Goal: Task Accomplishment & Management: Manage account settings

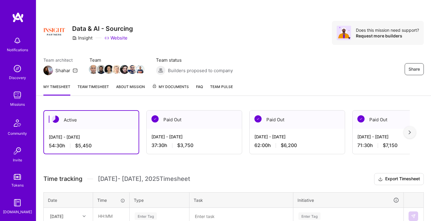
scroll to position [130, 0]
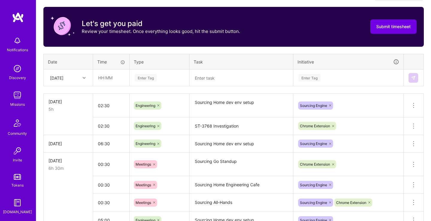
scroll to position [126, 0]
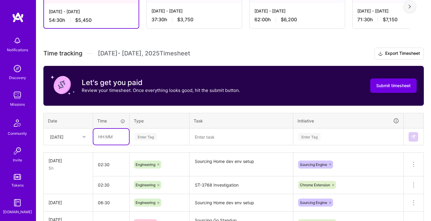
click at [107, 132] on input "text" at bounding box center [111, 137] width 36 height 16
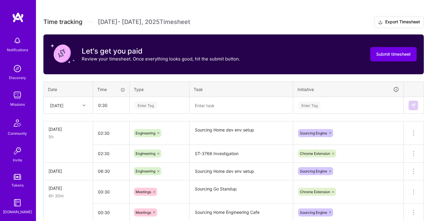
type input "00:30"
click at [64, 103] on div "Tue, Sep 30" at bounding box center [56, 105] width 13 height 6
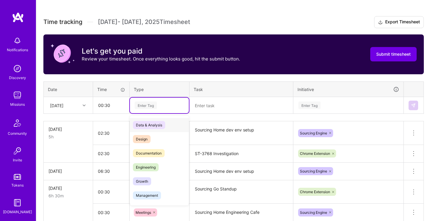
click at [166, 102] on div "Enter Tag" at bounding box center [159, 105] width 51 height 7
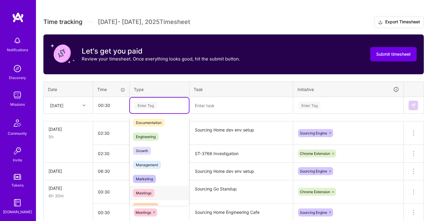
click at [151, 192] on span "Meetings" at bounding box center [144, 193] width 22 height 8
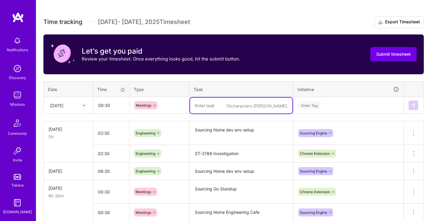
click at [206, 106] on textarea at bounding box center [241, 106] width 102 height 16
type textarea "Sourcing Go Standup"
click at [312, 106] on div "Enter Tag" at bounding box center [349, 106] width 110 height 16
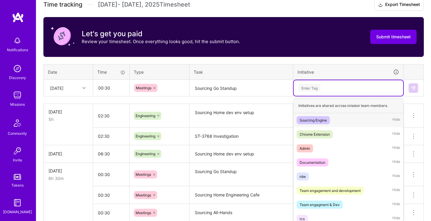
scroll to position [176, 0]
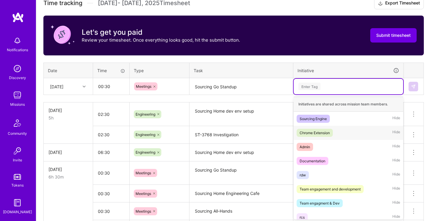
click at [336, 130] on div "Chrome Extension Hide" at bounding box center [349, 133] width 110 height 14
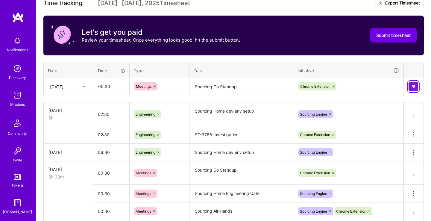
click at [416, 84] on img at bounding box center [413, 86] width 5 height 5
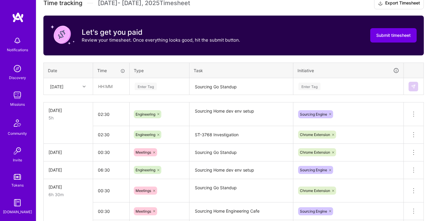
click at [74, 87] on div "Sun, Sep 28" at bounding box center [63, 86] width 33 height 10
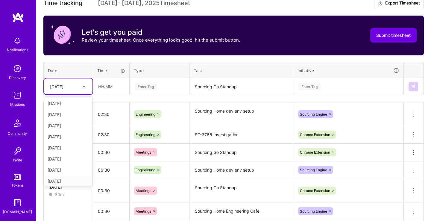
scroll to position [68, 0]
click at [69, 167] on div "[DATE]" at bounding box center [68, 168] width 49 height 11
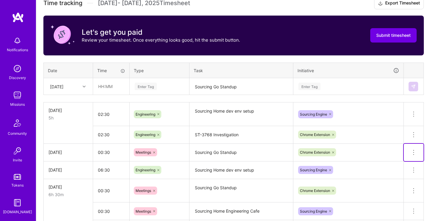
click at [414, 149] on icon at bounding box center [413, 152] width 7 height 7
click at [406, 160] on button "Delete row" at bounding box center [399, 162] width 31 height 15
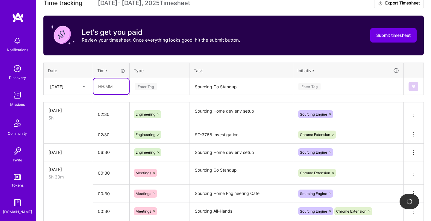
click at [109, 83] on input "text" at bounding box center [111, 86] width 36 height 16
click at [173, 85] on div "Enter Tag" at bounding box center [159, 86] width 51 height 7
type input "00:30"
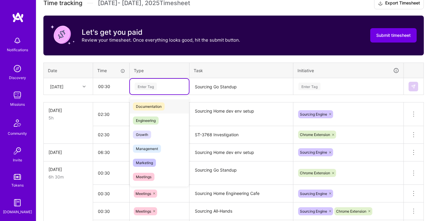
scroll to position [61, 0]
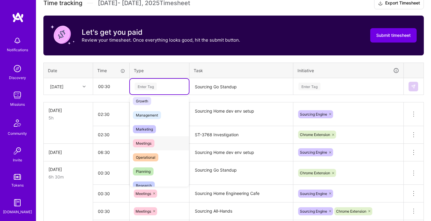
click at [160, 138] on div "Meetings" at bounding box center [159, 143] width 59 height 14
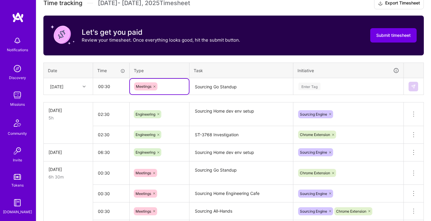
click at [226, 86] on textarea "Sourcing Go Standup" at bounding box center [241, 87] width 102 height 16
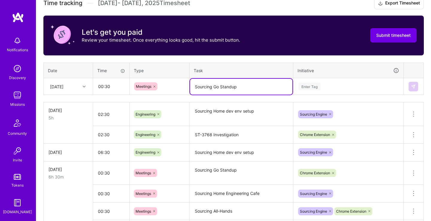
type textarea "Sourcing Go Standup"
click at [320, 85] on div "Enter Tag" at bounding box center [310, 86] width 22 height 9
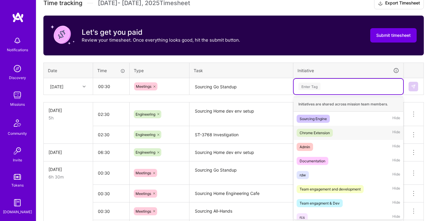
click at [338, 128] on div "Chrome Extension Hide" at bounding box center [349, 133] width 110 height 14
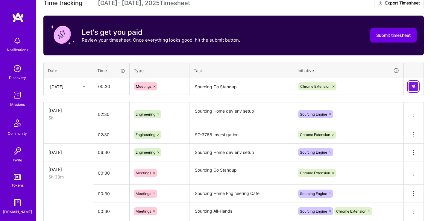
click at [417, 86] on button at bounding box center [414, 87] width 10 height 10
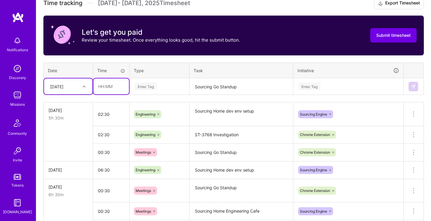
click at [122, 85] on input "text" at bounding box center [111, 86] width 36 height 16
click at [165, 81] on div "Enter Tag" at bounding box center [159, 87] width 59 height 16
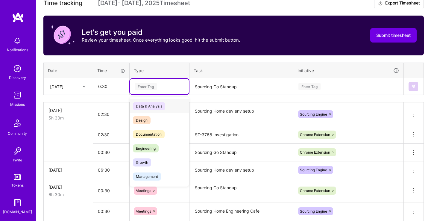
type input "00:30"
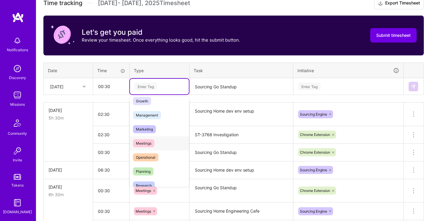
drag, startPoint x: 159, startPoint y: 138, endPoint x: 170, endPoint y: 132, distance: 13.0
click at [159, 139] on div "Meetings" at bounding box center [159, 143] width 59 height 14
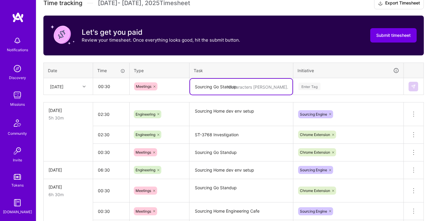
click at [225, 88] on textarea "Sourcing Go Standup" at bounding box center [241, 87] width 102 height 16
type textarea "Sourcing Demos"
click at [312, 86] on div "Enter Tag" at bounding box center [310, 86] width 22 height 9
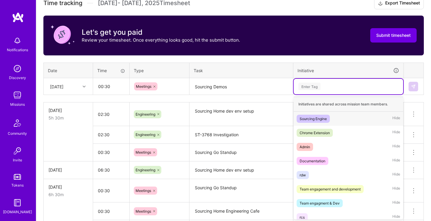
click at [324, 118] on div "Sourcing Engine" at bounding box center [313, 119] width 27 height 6
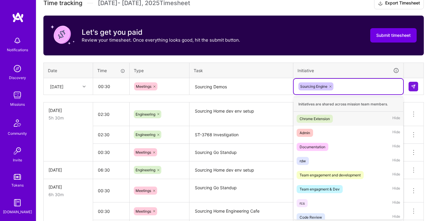
click at [344, 84] on div "Sourcing Engine" at bounding box center [348, 86] width 101 height 9
drag, startPoint x: 350, startPoint y: 117, endPoint x: 404, endPoint y: 95, distance: 58.2
click at [351, 116] on div "Chrome Extension Hide" at bounding box center [349, 119] width 110 height 14
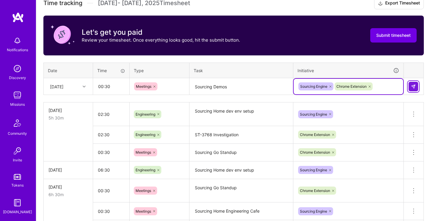
click at [413, 84] on img at bounding box center [413, 86] width 5 height 5
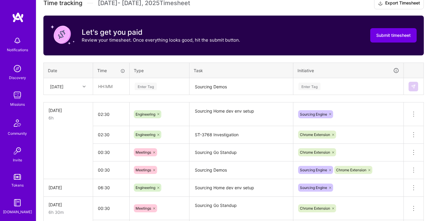
click at [100, 86] on input "text" at bounding box center [111, 86] width 36 height 16
click at [160, 85] on div "Enter Tag" at bounding box center [159, 86] width 51 height 7
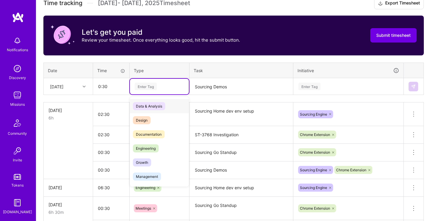
type input "00:30"
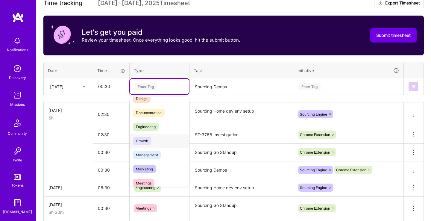
scroll to position [31, 0]
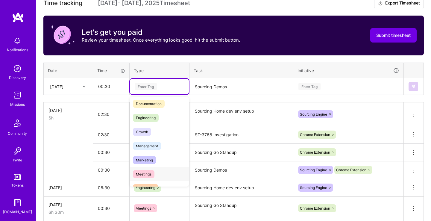
click at [155, 173] on div "Meetings" at bounding box center [159, 174] width 59 height 14
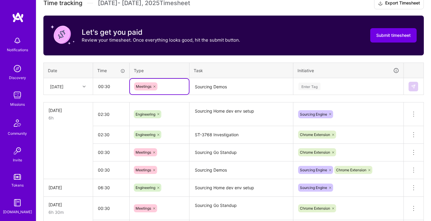
click at [223, 84] on textarea "Sourcing Demos" at bounding box center [241, 87] width 102 height 16
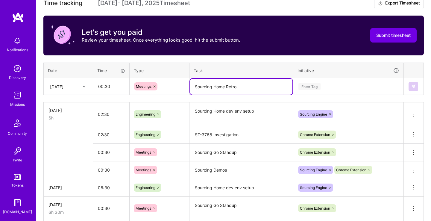
type textarea "Sourcing Home Retro"
click at [338, 83] on div "Enter Tag" at bounding box center [348, 86] width 101 height 7
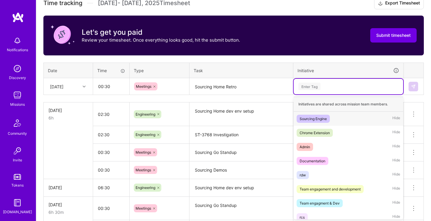
click at [330, 119] on span "Sourcing Engine" at bounding box center [313, 119] width 33 height 8
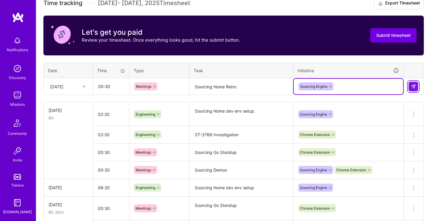
click at [412, 86] on img at bounding box center [413, 86] width 5 height 5
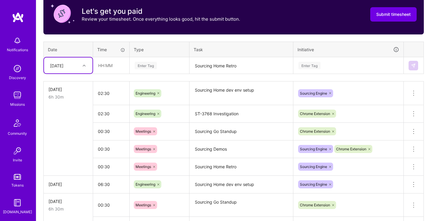
scroll to position [208, 0]
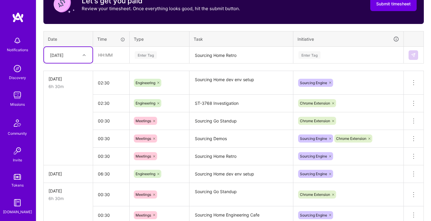
click at [64, 52] on div "[DATE]" at bounding box center [56, 55] width 13 height 6
click at [68, 150] on div "Tue, Sep 30" at bounding box center [68, 154] width 49 height 11
click at [118, 52] on input "text" at bounding box center [111, 55] width 36 height 16
click at [165, 54] on div "Enter Tag" at bounding box center [159, 54] width 51 height 7
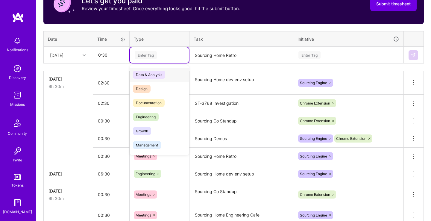
type input "00:30"
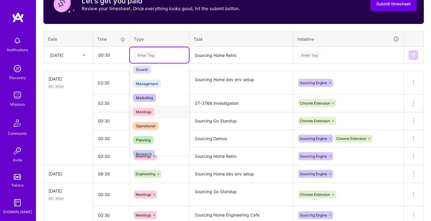
click at [161, 111] on div "Meetings" at bounding box center [159, 112] width 59 height 14
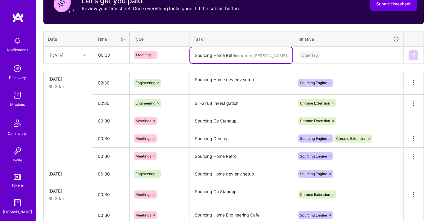
click at [226, 54] on textarea "Sourcing Home Retro" at bounding box center [241, 55] width 102 height 16
type textarea "Sourcing Go Retro"
click at [308, 54] on div "Enter Tag" at bounding box center [310, 54] width 22 height 9
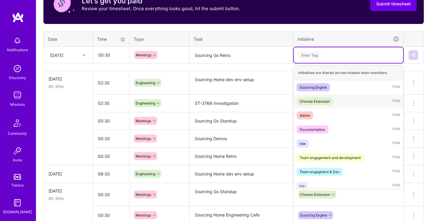
click at [326, 97] on span "Chrome Extension" at bounding box center [315, 101] width 36 height 8
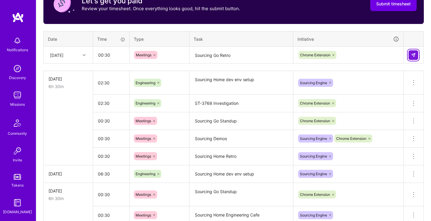
click at [411, 53] on button at bounding box center [414, 55] width 10 height 10
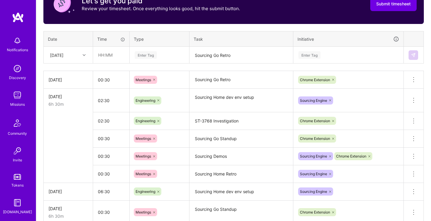
click at [117, 53] on input "text" at bounding box center [111, 55] width 36 height 16
type input "00:30"
click at [151, 56] on div "Enter Tag" at bounding box center [146, 54] width 22 height 9
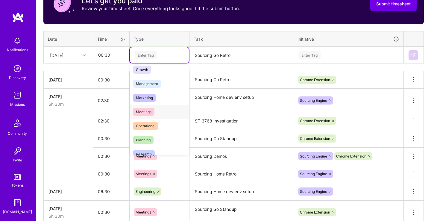
drag, startPoint x: 149, startPoint y: 114, endPoint x: 199, endPoint y: 77, distance: 61.9
click at [149, 113] on span "Meetings" at bounding box center [144, 112] width 22 height 8
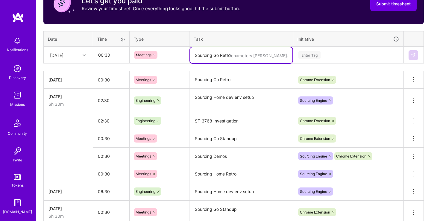
drag, startPoint x: 219, startPoint y: 55, endPoint x: 217, endPoint y: 49, distance: 6.2
click at [219, 55] on textarea "Sourcing Go Retro" at bounding box center [241, 55] width 102 height 16
type textarea "Sourcing Go Sprint Kickoff"
click at [312, 55] on div "Enter Tag" at bounding box center [310, 54] width 22 height 9
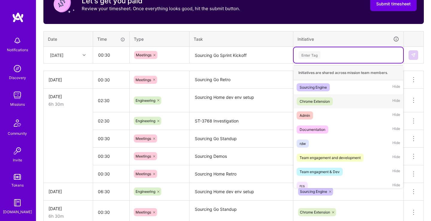
click at [335, 99] on div "Chrome Extension Hide" at bounding box center [349, 101] width 110 height 14
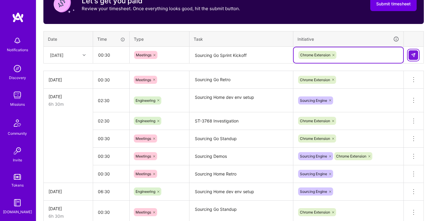
click at [414, 54] on img at bounding box center [413, 55] width 5 height 5
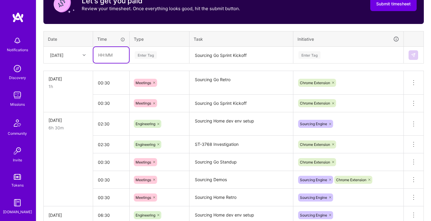
click at [114, 52] on input "text" at bounding box center [111, 55] width 36 height 16
type input "00:30"
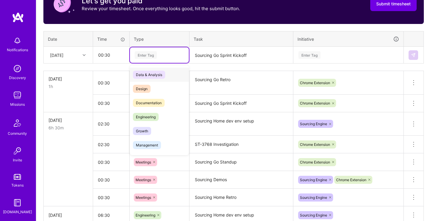
click at [164, 51] on div "Enter Tag" at bounding box center [159, 54] width 51 height 7
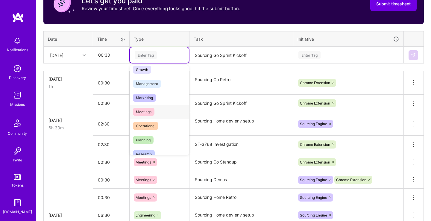
drag, startPoint x: 158, startPoint y: 106, endPoint x: 173, endPoint y: 98, distance: 16.6
click at [158, 106] on div "Meetings" at bounding box center [159, 112] width 59 height 14
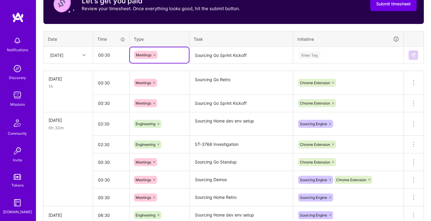
click at [224, 55] on textarea "Sourcing Go Sprint Kickoff" at bounding box center [241, 55] width 102 height 16
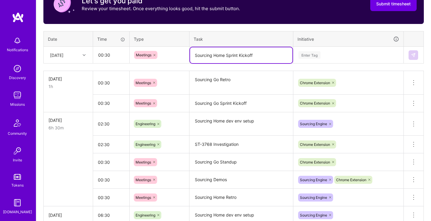
type textarea "Sourcing Home Sprint Kickoff"
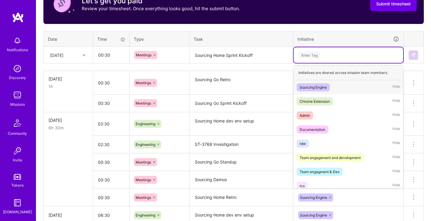
click at [318, 58] on div "Enter Tag" at bounding box center [310, 54] width 22 height 9
drag, startPoint x: 323, startPoint y: 85, endPoint x: 327, endPoint y: 84, distance: 3.6
click at [324, 85] on div "Sourcing Engine" at bounding box center [313, 87] width 27 height 6
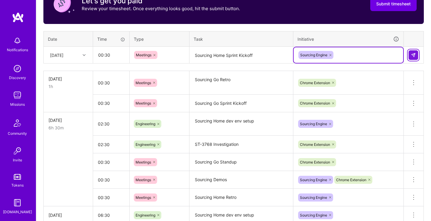
click at [413, 55] on img at bounding box center [413, 55] width 5 height 5
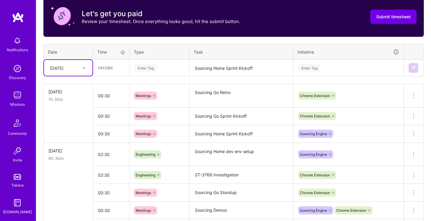
scroll to position [208, 0]
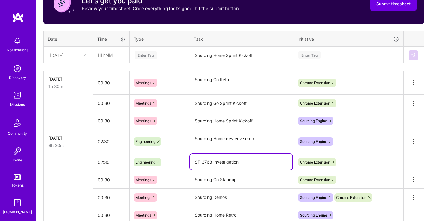
drag, startPoint x: 242, startPoint y: 164, endPoint x: 194, endPoint y: 162, distance: 48.9
click at [194, 162] on textarea "ST-3768 Investigation" at bounding box center [241, 162] width 102 height 16
click at [242, 55] on textarea "Sourcing Home Sprint Kickoff" at bounding box center [241, 55] width 102 height 16
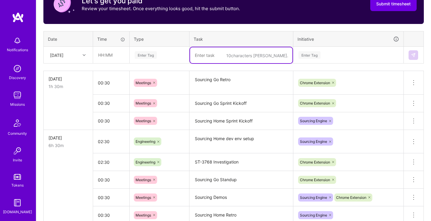
paste textarea "ST-3768 Investigation"
click at [220, 56] on textarea "ST-3768 Investigation" at bounding box center [241, 55] width 102 height 16
type textarea "ST-3768 Implementation"
click at [115, 51] on input "text" at bounding box center [111, 55] width 36 height 16
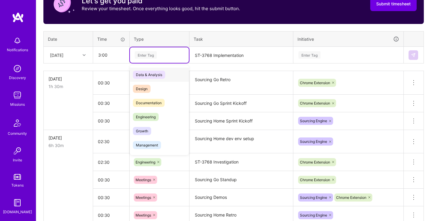
click at [168, 52] on div "Enter Tag" at bounding box center [159, 54] width 51 height 7
type input "03:00"
click at [155, 114] on span "Engineering" at bounding box center [146, 117] width 26 height 8
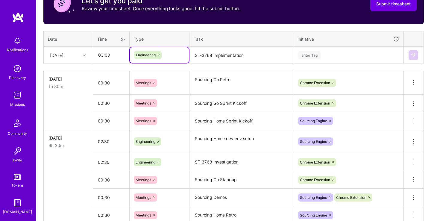
click at [342, 51] on div "Enter Tag" at bounding box center [348, 54] width 101 height 7
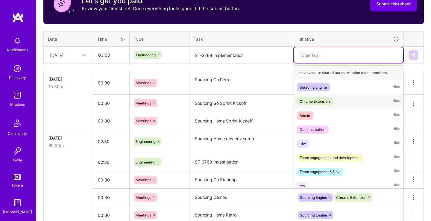
click at [337, 96] on div "Chrome Extension Hide" at bounding box center [349, 101] width 110 height 14
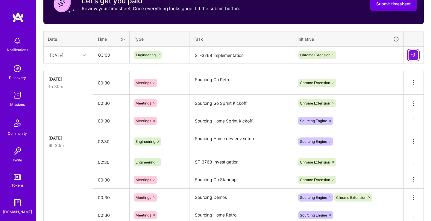
click at [412, 53] on img at bounding box center [413, 55] width 5 height 5
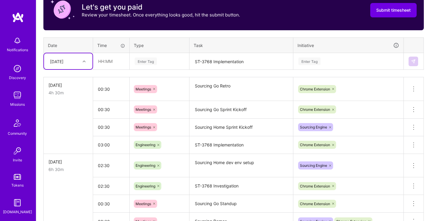
scroll to position [176, 0]
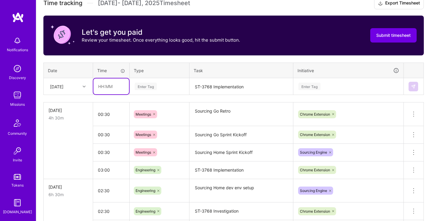
click at [104, 87] on input "text" at bounding box center [111, 86] width 36 height 16
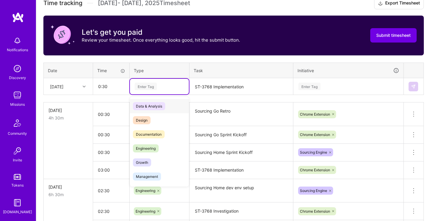
type input "00:30"
click at [150, 84] on div "Enter Tag" at bounding box center [146, 86] width 22 height 9
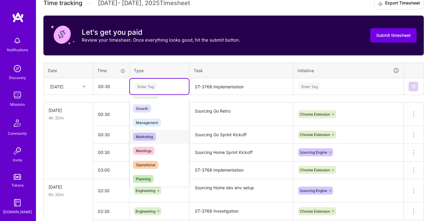
scroll to position [61, 0]
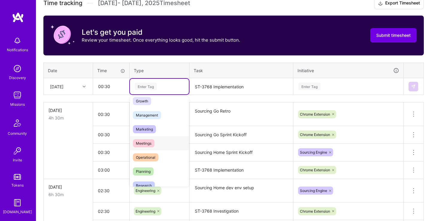
click at [168, 138] on div "Meetings" at bounding box center [159, 143] width 59 height 14
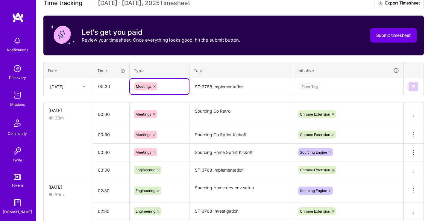
click at [224, 81] on textarea "ST-3768 Implementation" at bounding box center [241, 87] width 102 height 16
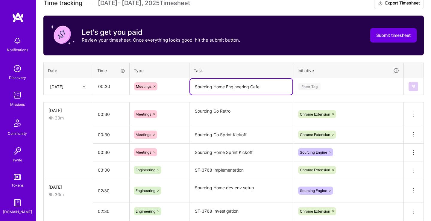
type textarea "Sourcing Home Engineering Cafe"
click at [327, 83] on div "Enter Tag" at bounding box center [348, 86] width 101 height 7
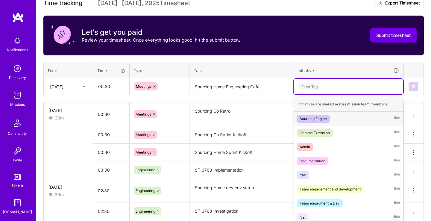
click at [330, 116] on span "Sourcing Engine" at bounding box center [313, 119] width 33 height 8
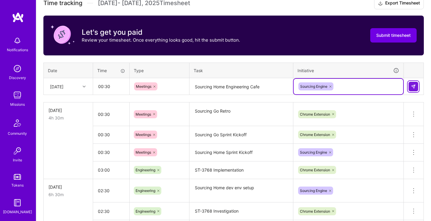
click at [412, 84] on img at bounding box center [413, 86] width 5 height 5
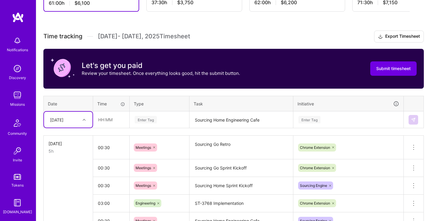
scroll to position [145, 0]
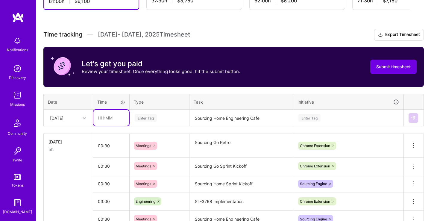
click at [111, 115] on input "text" at bounding box center [111, 118] width 36 height 16
type input "01:00"
click at [156, 111] on div "Enter Tag" at bounding box center [159, 118] width 59 height 16
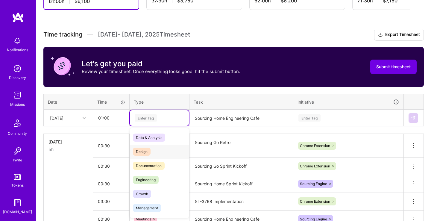
scroll to position [31, 0]
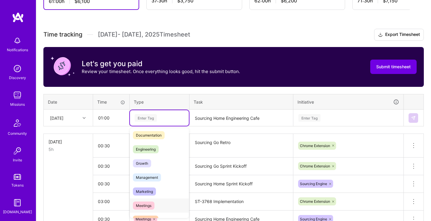
click at [162, 202] on div "Meetings" at bounding box center [159, 206] width 59 height 14
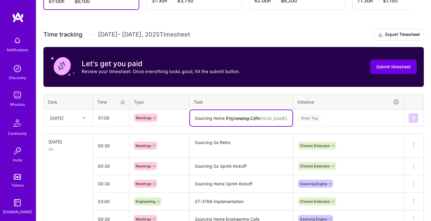
click at [219, 117] on textarea "Sourcing Home Engineering Cafe" at bounding box center [241, 118] width 102 height 16
click at [326, 115] on div "Enter Tag" at bounding box center [349, 118] width 110 height 16
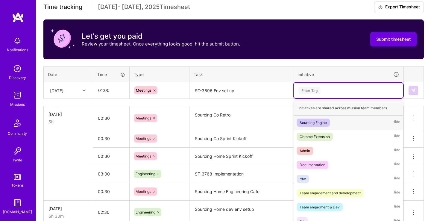
scroll to position [176, 0]
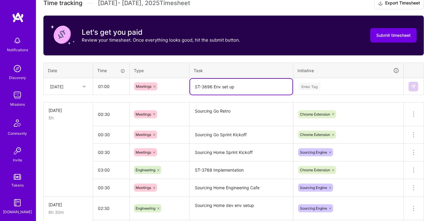
drag, startPoint x: 245, startPoint y: 84, endPoint x: 214, endPoint y: 88, distance: 31.2
click at [214, 88] on textarea "ST-3696 Env set up" at bounding box center [241, 87] width 102 height 16
type textarea "ST-3696 Discussion"
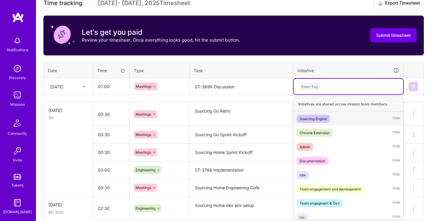
click at [320, 87] on div "Enter Tag" at bounding box center [310, 86] width 22 height 9
click at [340, 118] on div "Sourcing Engine Hide" at bounding box center [349, 119] width 110 height 14
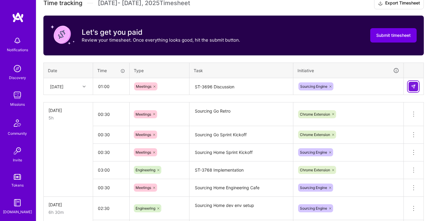
click at [410, 85] on button at bounding box center [414, 87] width 10 height 10
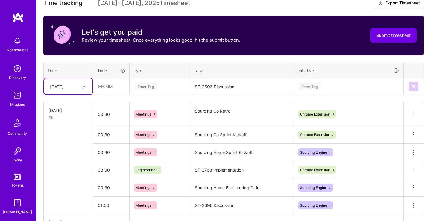
scroll to position [50, 0]
